Goal: Find specific page/section: Find specific page/section

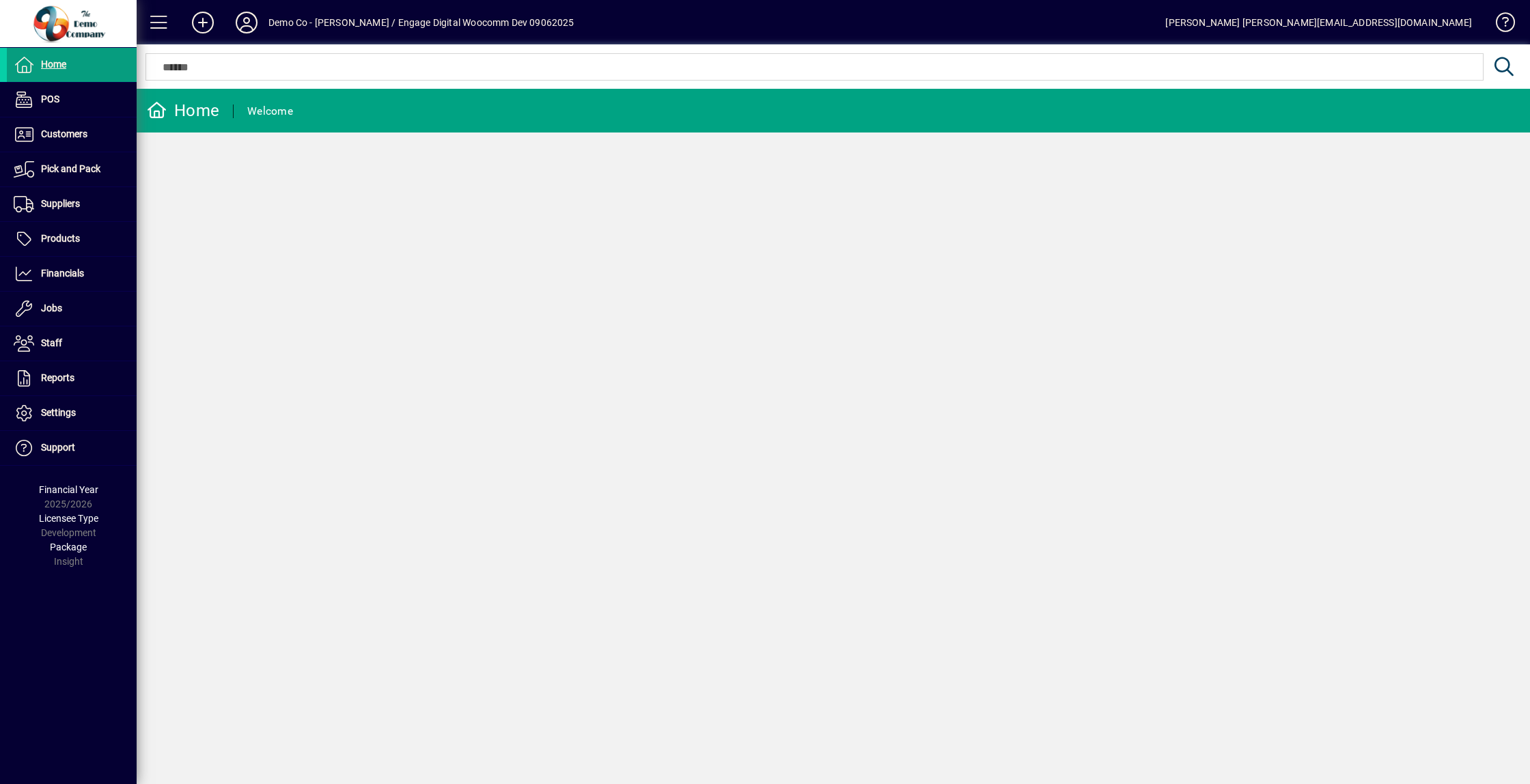
click at [1189, 270] on div "Home Welcome" at bounding box center [833, 436] width 1393 height 695
click at [65, 236] on span "Products" at bounding box center [61, 238] width 39 height 11
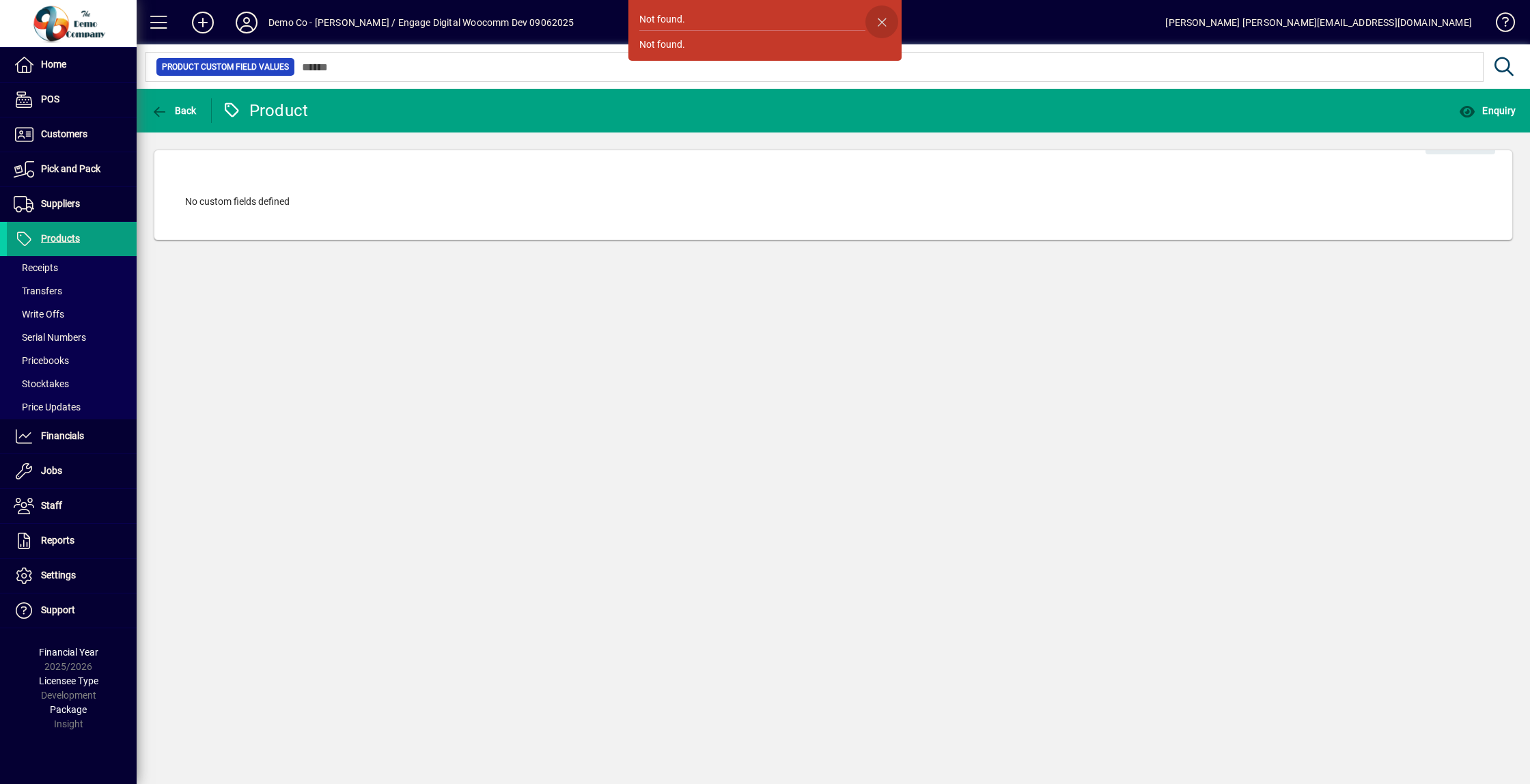
click at [875, 21] on span "button" at bounding box center [882, 22] width 33 height 33
click at [310, 34] on mat-toolbar-row "Demo Co - Lewis Gray / Engage Digital Woocomm Dev 09062025 Dan dan@engagedigita…" at bounding box center [833, 22] width 1393 height 45
click at [330, 16] on div "Demo Co - [PERSON_NAME] / Engage Digital Woocomm Dev 09062025" at bounding box center [421, 23] width 306 height 22
click at [243, 20] on icon at bounding box center [246, 23] width 28 height 22
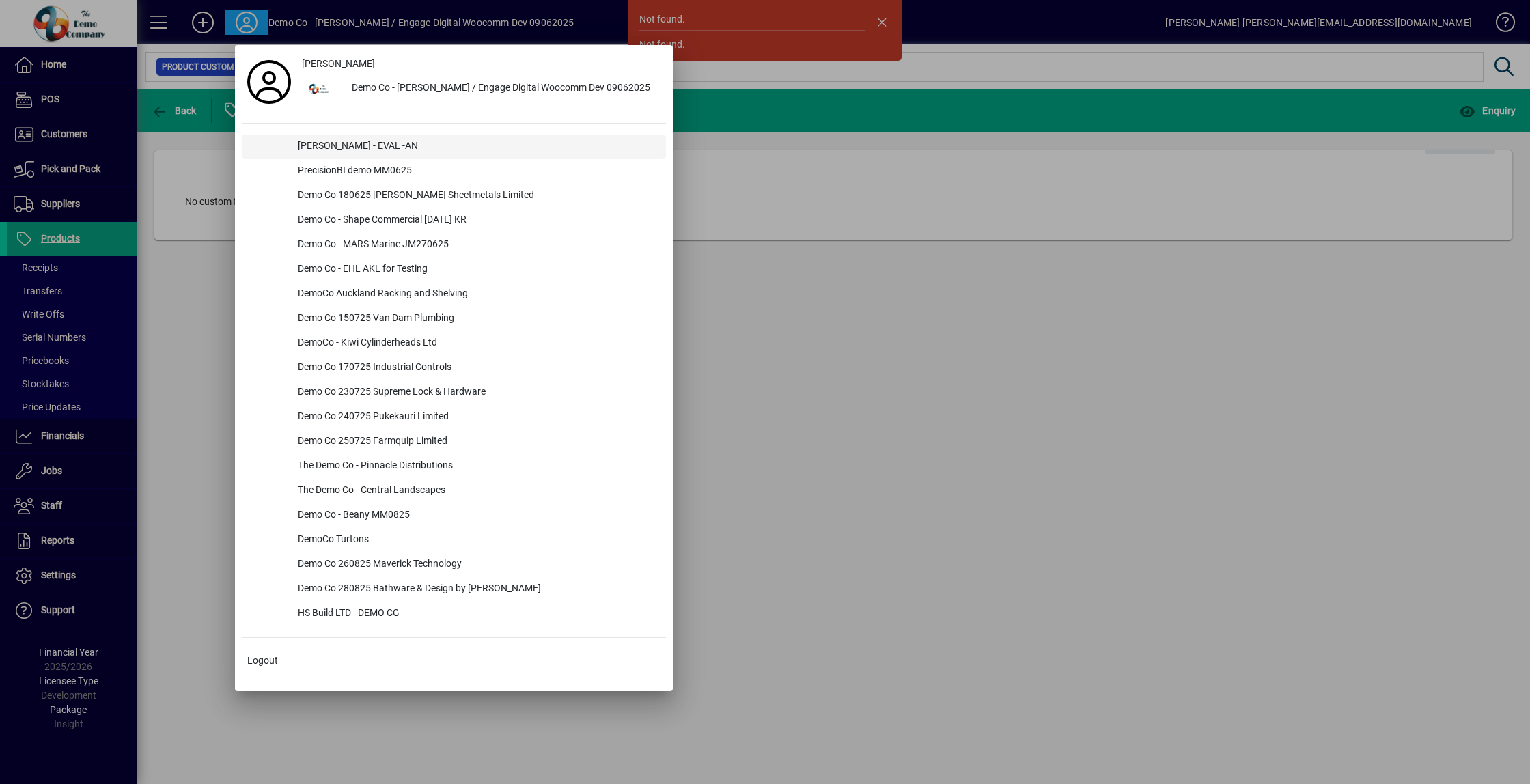
click at [348, 144] on div "Lewis Gray - EVAL -AN" at bounding box center [476, 146] width 379 height 24
